Goal: Obtain resource: Download file/media

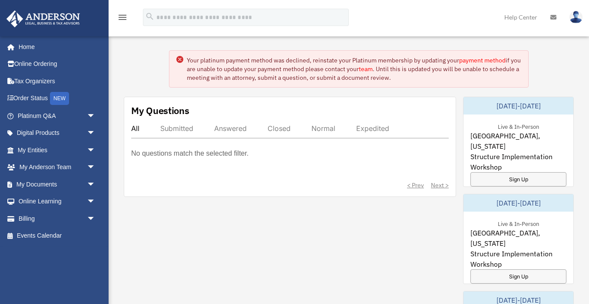
scroll to position [21, 0]
click at [37, 184] on link "My Documents arrow_drop_down" at bounding box center [57, 184] width 102 height 17
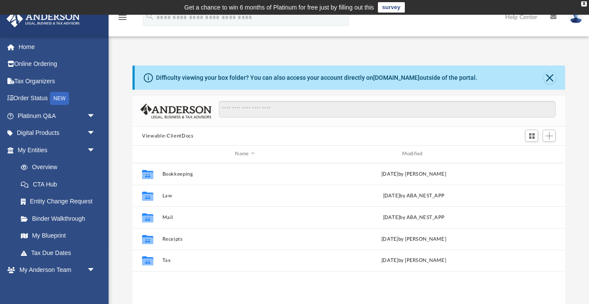
scroll to position [197, 432]
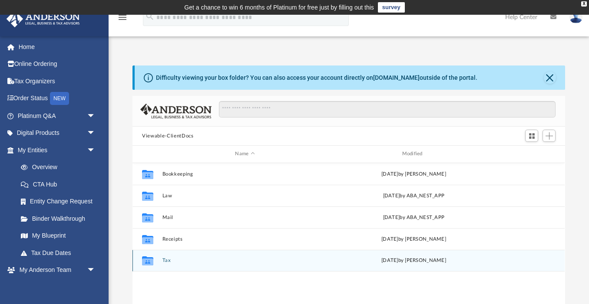
click at [150, 261] on icon "grid" at bounding box center [147, 262] width 11 height 7
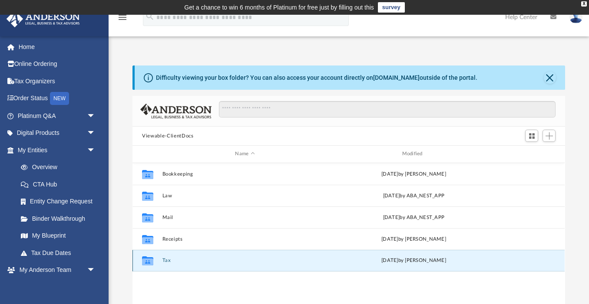
click at [148, 262] on icon "grid" at bounding box center [147, 262] width 11 height 7
click at [162, 263] on div "Collaborated Folder Tax [DATE] by [PERSON_NAME]" at bounding box center [348, 261] width 432 height 22
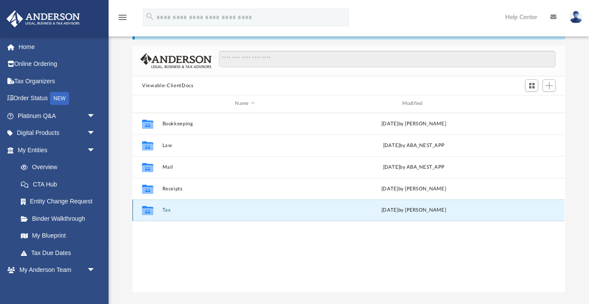
click at [149, 211] on icon "grid" at bounding box center [147, 211] width 11 height 7
click at [150, 211] on icon "grid" at bounding box center [147, 211] width 11 height 7
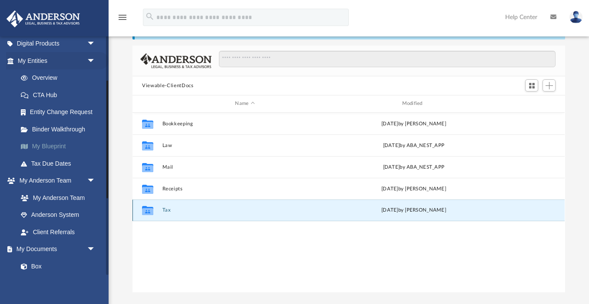
scroll to position [90, 0]
click at [40, 265] on link "Box" at bounding box center [60, 265] width 96 height 17
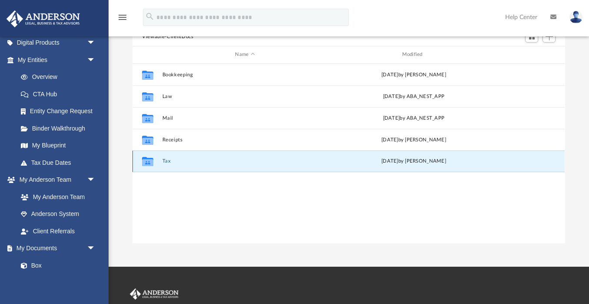
click at [154, 162] on icon "Collaborated Folder" at bounding box center [148, 162] width 14 height 14
click at [384, 159] on div "[DATE] by [PERSON_NAME]" at bounding box center [413, 162] width 165 height 8
click at [166, 162] on button "Tax" at bounding box center [244, 162] width 165 height 6
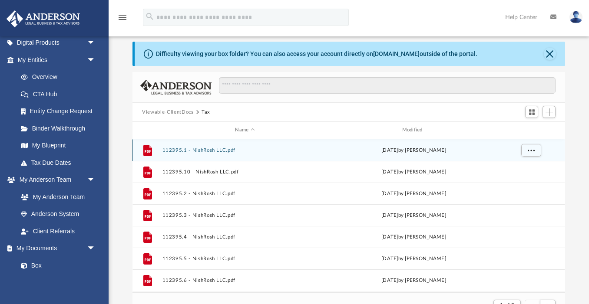
scroll to position [0, 0]
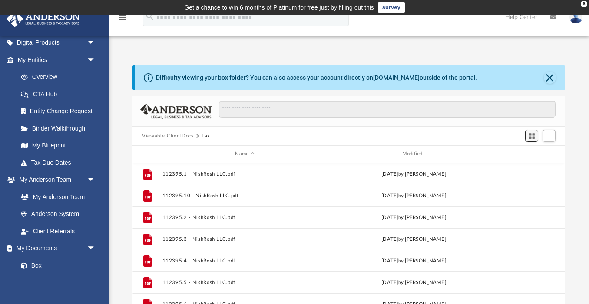
click at [528, 137] on button "Switch to Grid View" at bounding box center [531, 136] width 13 height 12
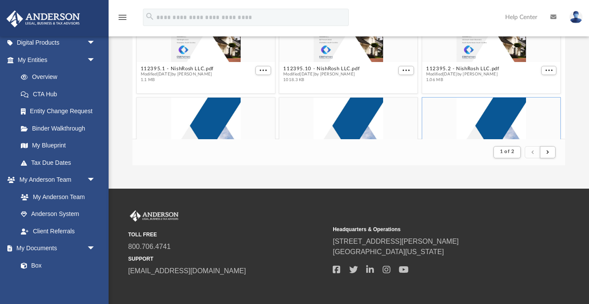
scroll to position [182, 0]
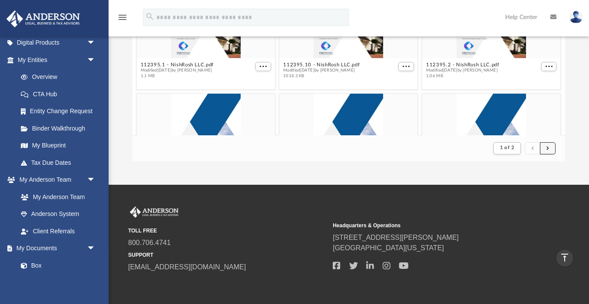
click at [547, 149] on span "submit" at bounding box center [547, 148] width 3 height 5
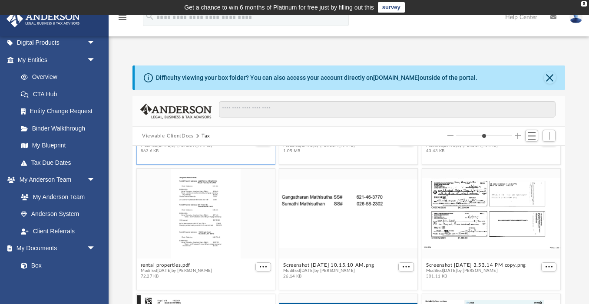
scroll to position [108, 0]
drag, startPoint x: 196, startPoint y: 212, endPoint x: 194, endPoint y: 204, distance: 7.7
click at [209, 204] on div "grid" at bounding box center [206, 212] width 138 height 90
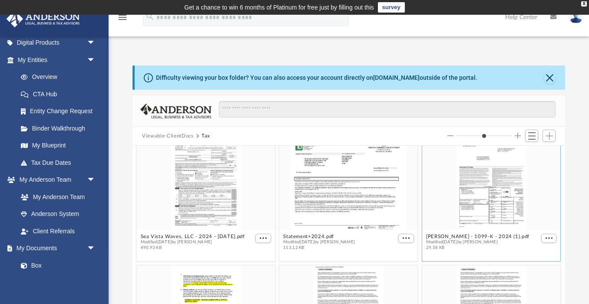
scroll to position [385, 0]
click at [495, 204] on div "grid" at bounding box center [492, 187] width 138 height 90
click at [490, 189] on div "grid" at bounding box center [492, 187] width 138 height 90
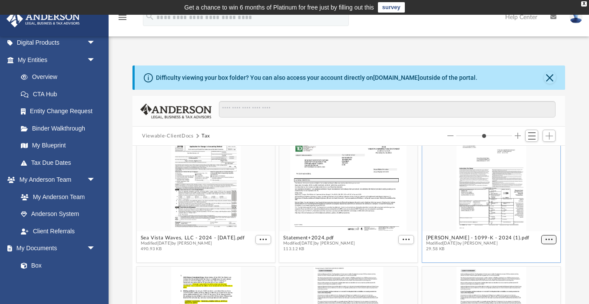
click at [552, 238] on figure "[PERSON_NAME] - 1099-K - 2024 (1).pdf Modified [DATE] by [PERSON_NAME] 29.58 KB" at bounding box center [492, 199] width 138 height 114
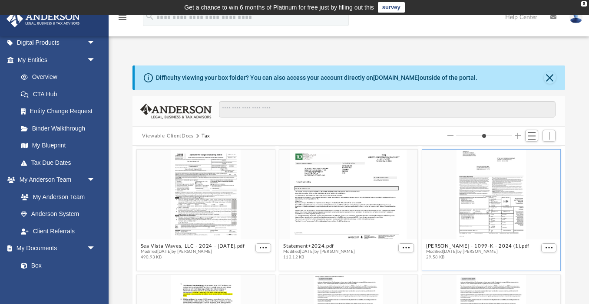
click at [499, 193] on div "grid" at bounding box center [492, 195] width 138 height 90
click at [552, 249] on span "More options" at bounding box center [548, 248] width 7 height 4
click at [539, 258] on ul "Preview Download" at bounding box center [539, 272] width 35 height 37
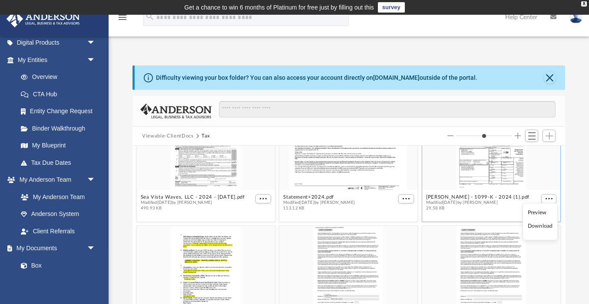
scroll to position [427, 0]
click at [536, 213] on li "Preview" at bounding box center [540, 212] width 25 height 9
type input "*"
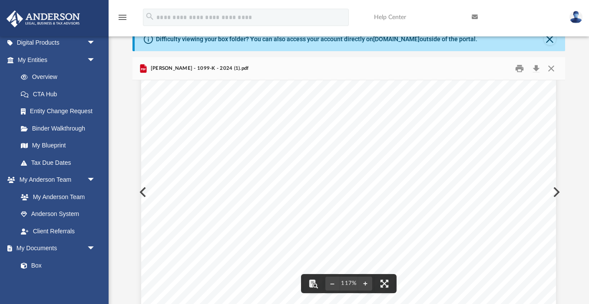
scroll to position [249, 0]
